Goal: Transaction & Acquisition: Purchase product/service

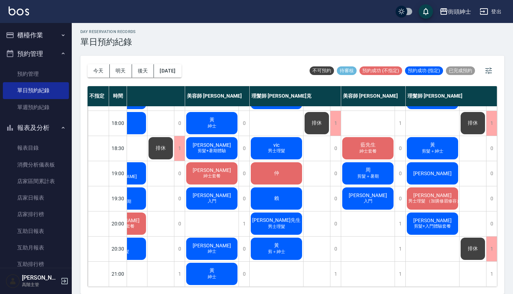
scroll to position [2, 0]
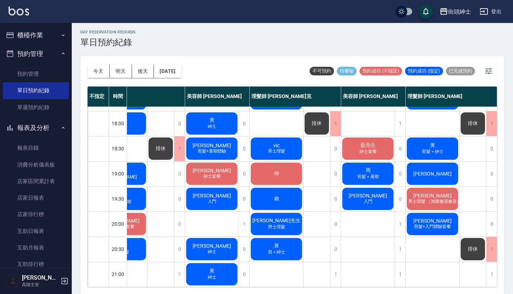
click at [210, 198] on span "入門" at bounding box center [211, 201] width 11 height 6
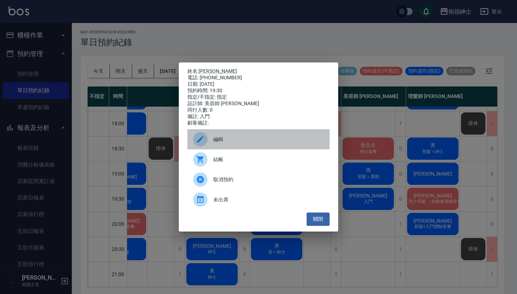
click at [269, 138] on div "編輯" at bounding box center [258, 139] width 142 height 20
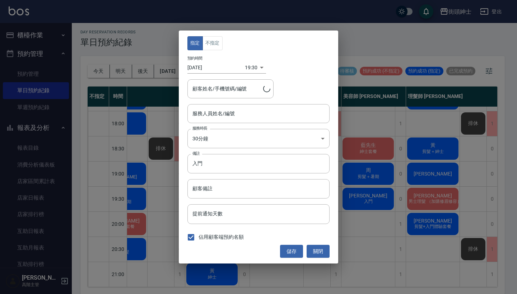
type input "[PERSON_NAME]/0918581722"
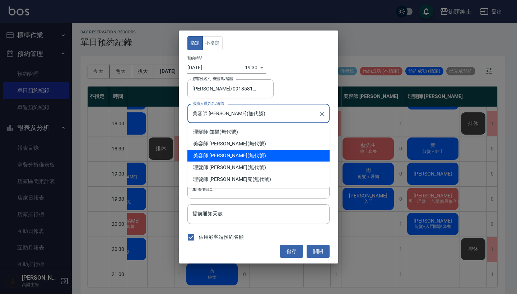
click at [232, 120] on input "美容師 [PERSON_NAME](無代號)" at bounding box center [252, 113] width 125 height 13
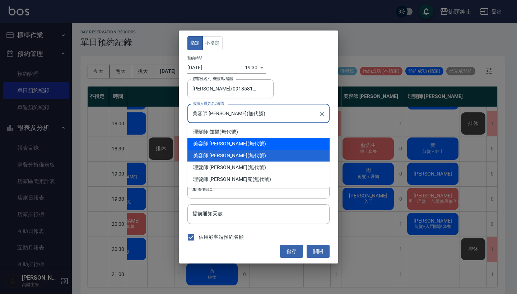
click at [232, 148] on div "美容師 [PERSON_NAME] (無代號)" at bounding box center [258, 144] width 142 height 12
type input "美容師 [PERSON_NAME](無代號)"
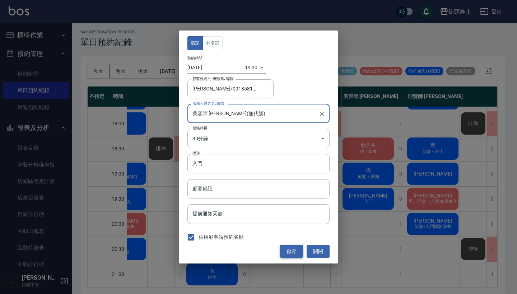
click at [294, 249] on button "儲存" at bounding box center [291, 251] width 23 height 13
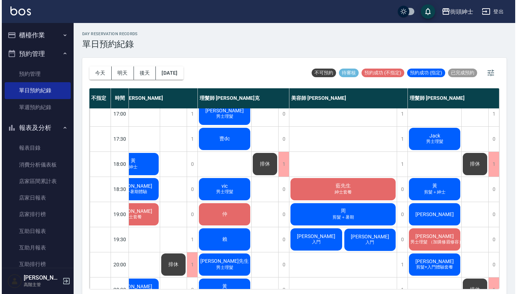
scroll to position [309, 118]
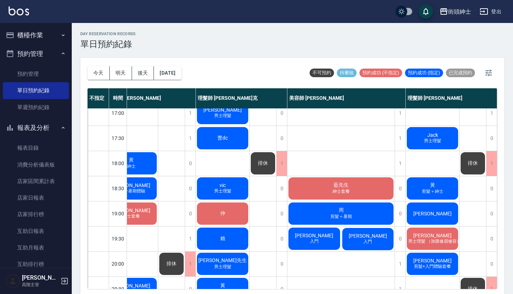
click at [354, 194] on div "藍先生 紳士套餐" at bounding box center [340, 188] width 107 height 24
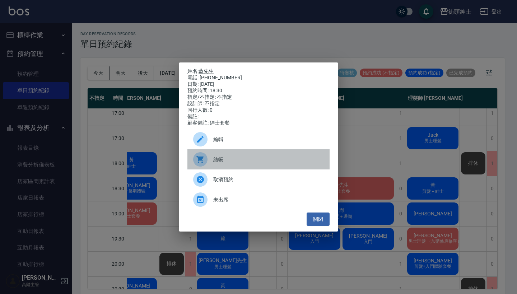
click at [231, 163] on span "結帳" at bounding box center [268, 160] width 110 height 8
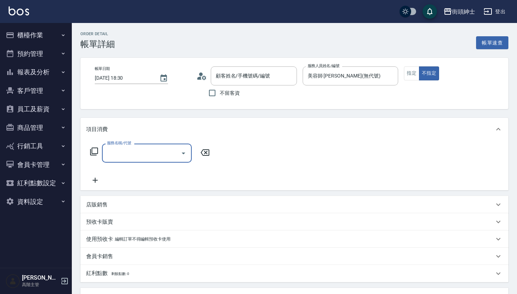
type input "藍先生/0905233053/null"
click at [156, 160] on div "服務名稱/代號" at bounding box center [147, 152] width 90 height 19
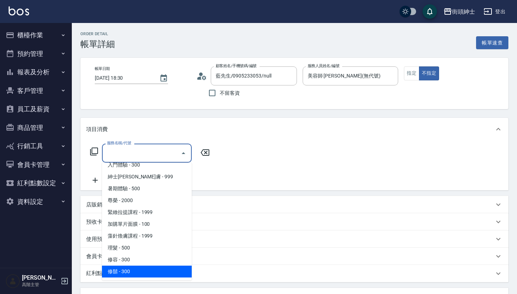
scroll to position [66, 0]
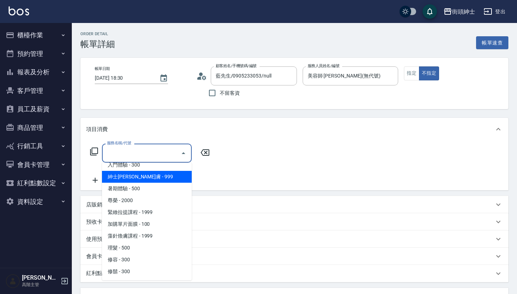
click at [156, 175] on span "紳士[PERSON_NAME]膚 - 999" at bounding box center [147, 177] width 90 height 12
type input "紳士全效煥膚"
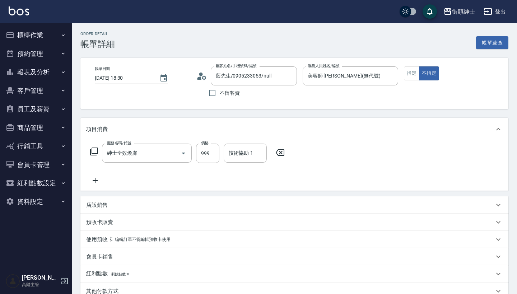
click at [93, 179] on icon at bounding box center [95, 180] width 18 height 9
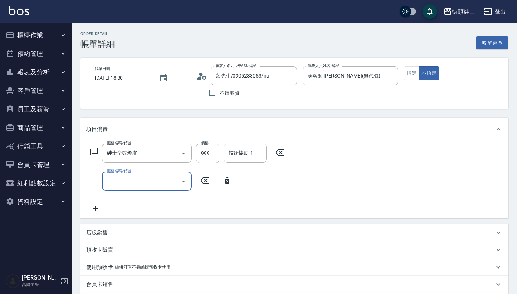
click at [120, 174] on div "服務名稱/代號" at bounding box center [147, 180] width 90 height 19
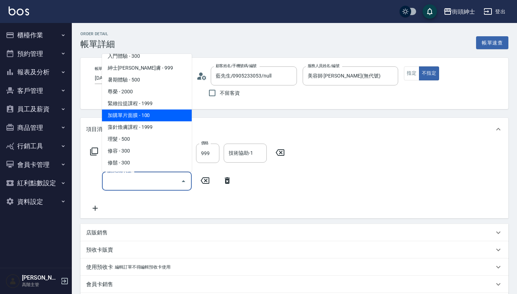
click at [161, 113] on span "加購單片面膜 - 100" at bounding box center [147, 115] width 90 height 12
type input "加購單片面膜"
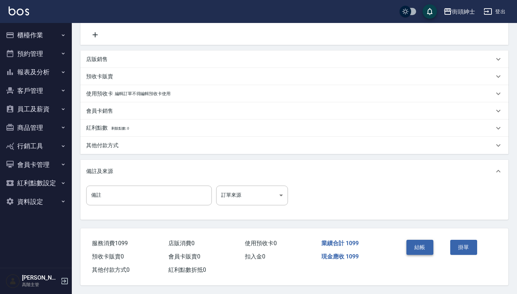
click at [419, 248] on button "結帳" at bounding box center [419, 247] width 27 height 15
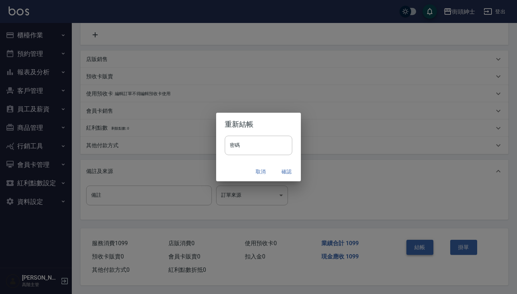
scroll to position [176, 0]
click at [283, 171] on button "確認" at bounding box center [286, 171] width 23 height 13
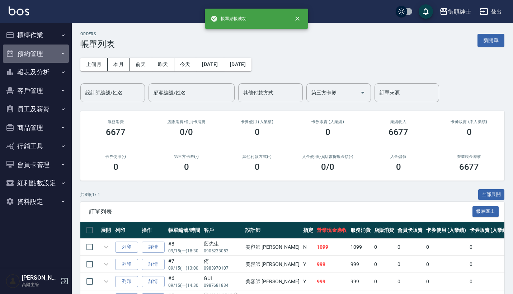
click at [52, 51] on button "預約管理" at bounding box center [36, 53] width 66 height 19
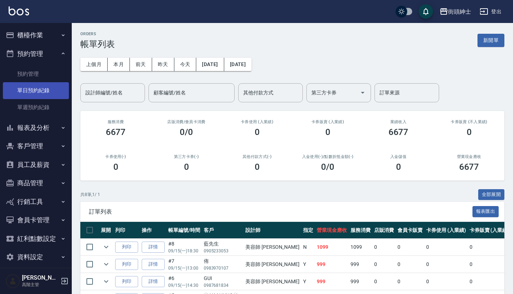
click at [54, 93] on link "單日預約紀錄" at bounding box center [36, 90] width 66 height 16
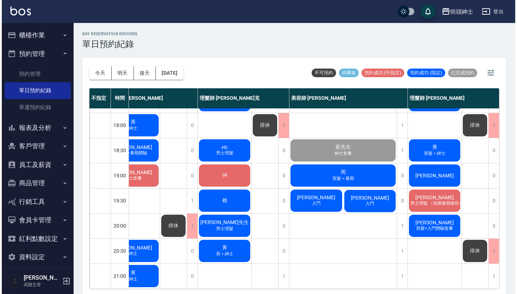
scroll to position [353, 118]
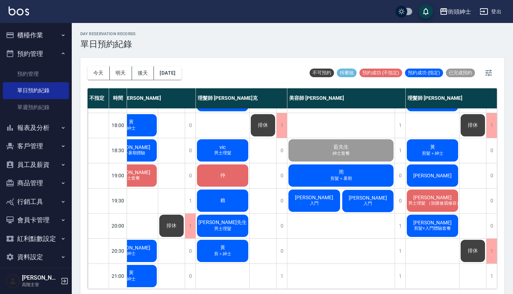
click at [368, 195] on span "[PERSON_NAME]" at bounding box center [367, 198] width 41 height 6
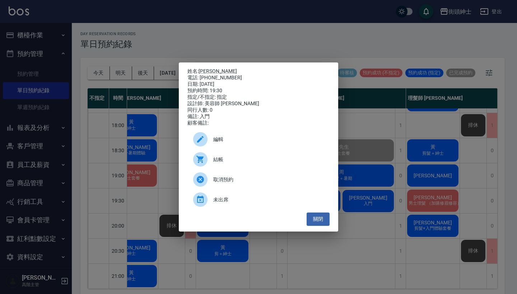
click at [226, 168] on div "結帳" at bounding box center [258, 159] width 142 height 20
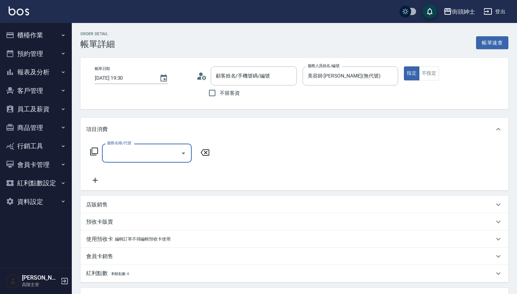
type input "Aaron/0918581722/null"
click at [172, 168] on div "服務名稱/代號 服務名稱/代號" at bounding box center [150, 163] width 128 height 41
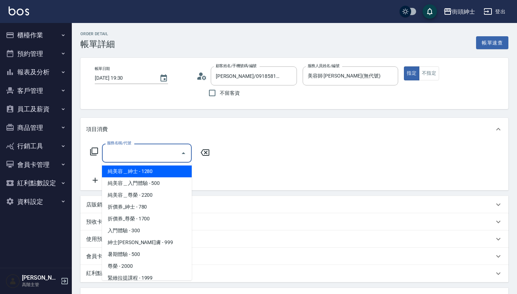
click at [166, 152] on input "服務名稱/代號" at bounding box center [141, 153] width 72 height 13
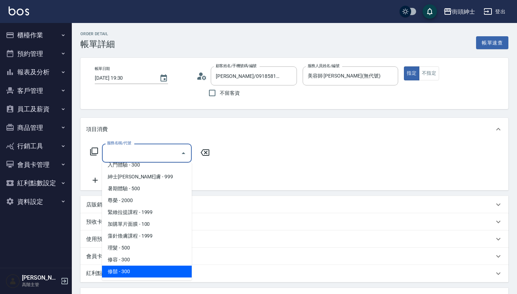
scroll to position [66, 0]
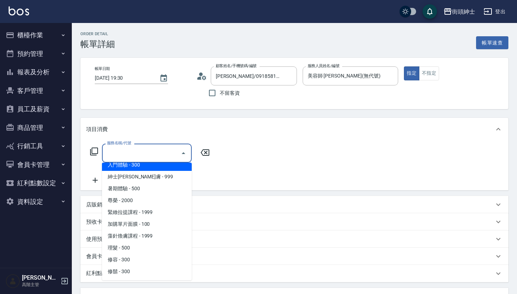
click at [166, 170] on span "入門體驗 - 300" at bounding box center [147, 165] width 90 height 12
type input "入門體驗"
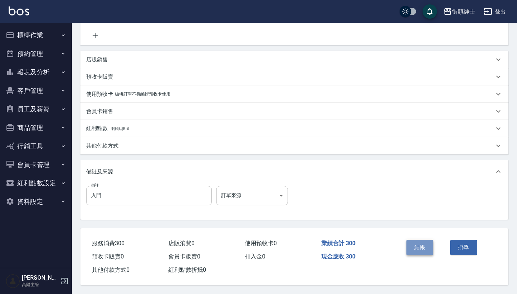
click at [415, 242] on button "結帳" at bounding box center [419, 247] width 27 height 15
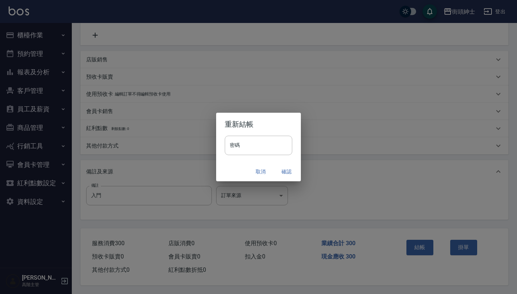
click at [282, 170] on button "確認" at bounding box center [286, 171] width 23 height 13
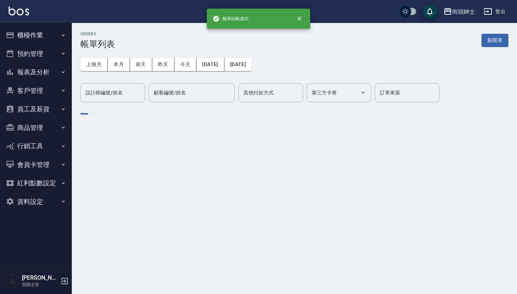
click at [50, 51] on button "預約管理" at bounding box center [36, 53] width 66 height 19
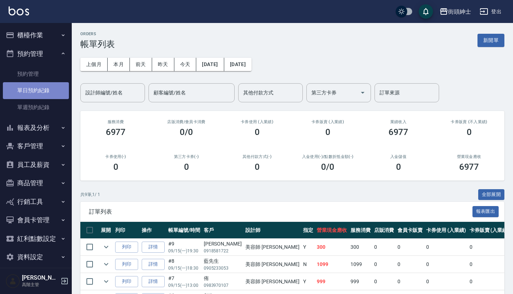
click at [46, 88] on link "單日預約紀錄" at bounding box center [36, 90] width 66 height 16
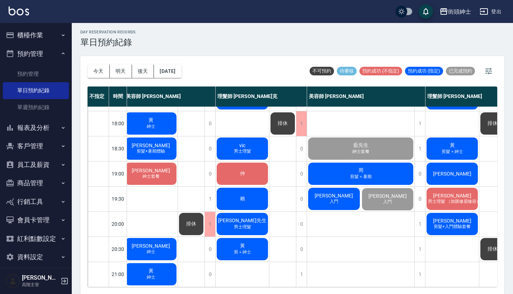
scroll to position [353, 95]
